Goal: Find contact information: Find contact information

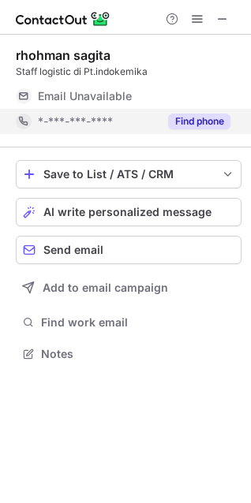
scroll to position [343, 251]
click at [203, 125] on button "Find phone" at bounding box center [199, 122] width 62 height 16
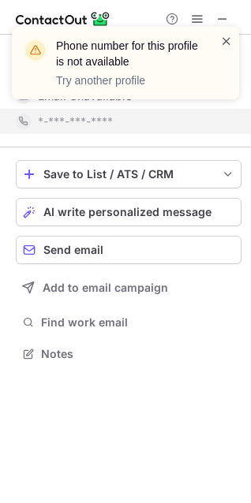
click at [230, 38] on span at bounding box center [226, 41] width 13 height 16
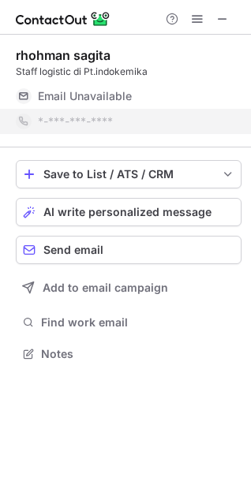
click at [225, 13] on div "Phone number for this profile is not available Try another profile" at bounding box center [125, 69] width 252 height 117
click at [225, 16] on div "Phone number for this profile is not available Try another profile" at bounding box center [125, 69] width 252 height 117
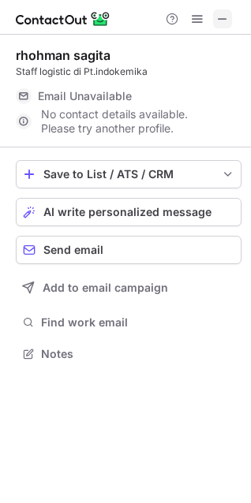
click at [225, 17] on span at bounding box center [222, 19] width 13 height 13
